Goal: Information Seeking & Learning: Learn about a topic

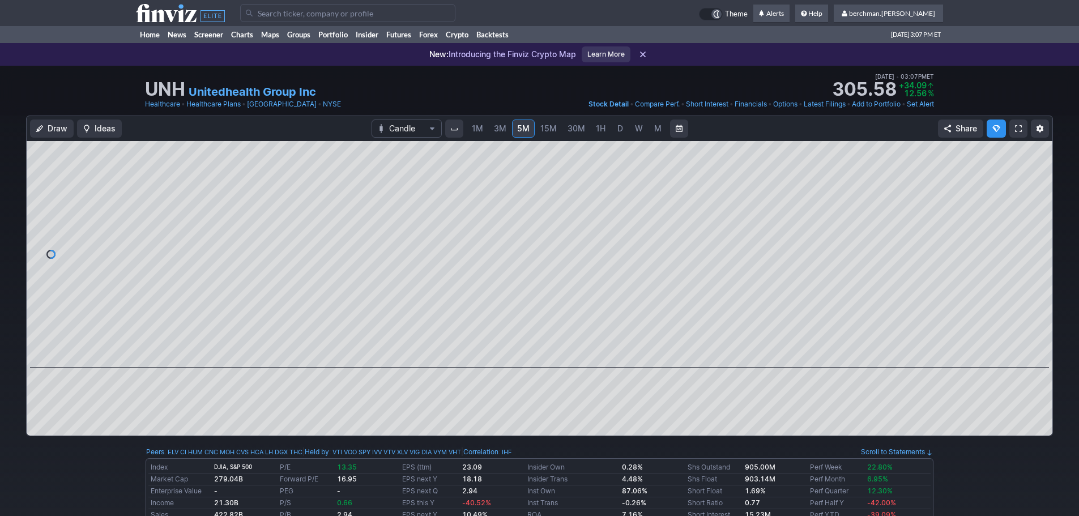
click at [398, 8] on input "Search" at bounding box center [347, 13] width 215 height 18
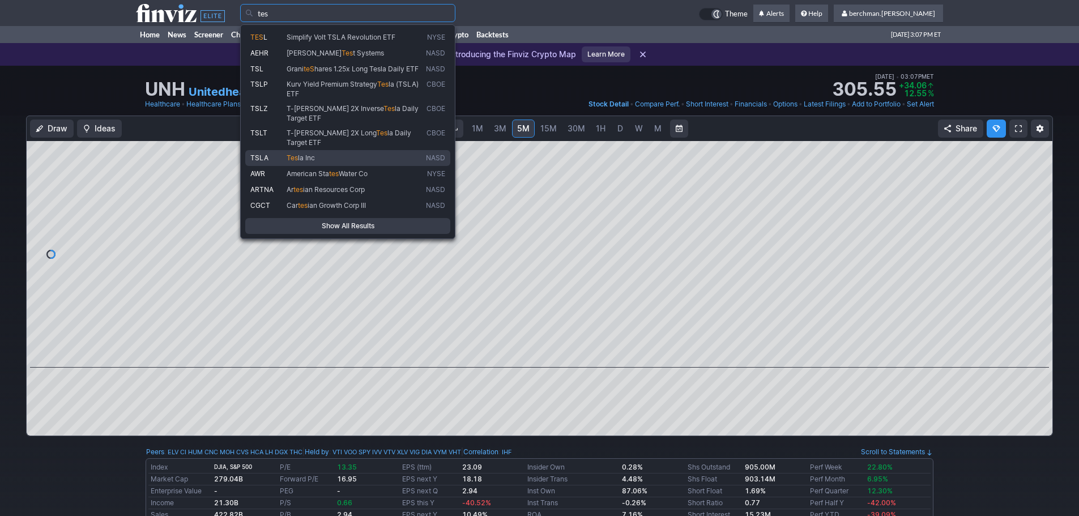
click at [306, 153] on span "la Inc" at bounding box center [306, 157] width 17 height 8
type input "TSLA"
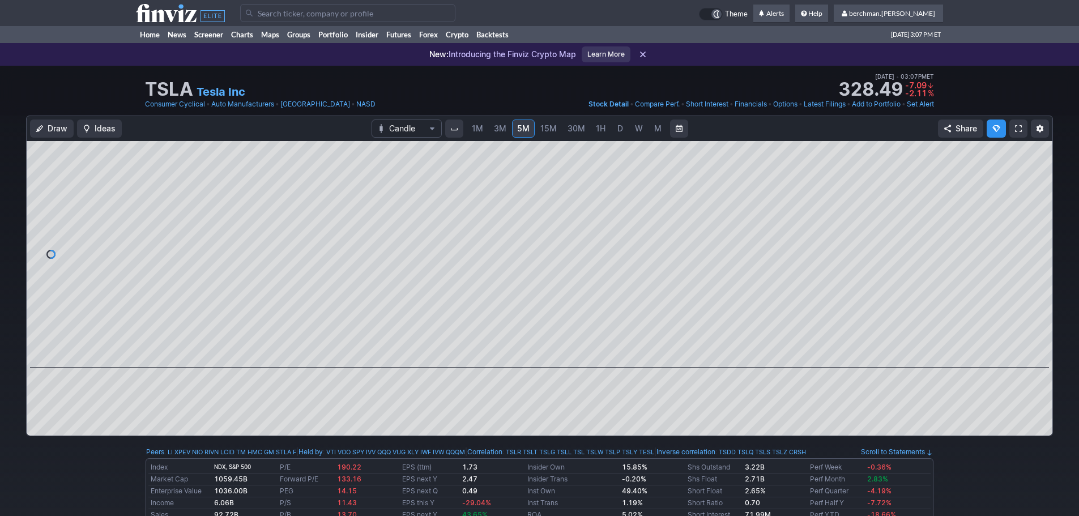
click at [626, 127] on link "D" at bounding box center [620, 128] width 18 height 18
click at [622, 127] on span "D" at bounding box center [620, 128] width 8 height 11
